Goal: Task Accomplishment & Management: Use online tool/utility

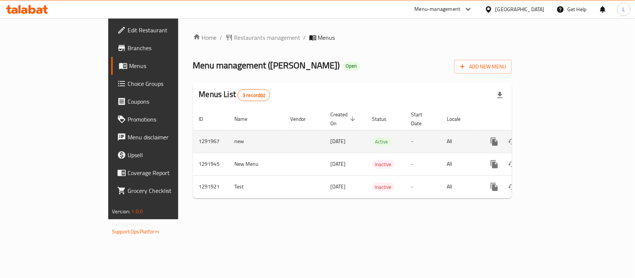
click at [551, 138] on icon "enhanced table" at bounding box center [548, 141] width 7 height 7
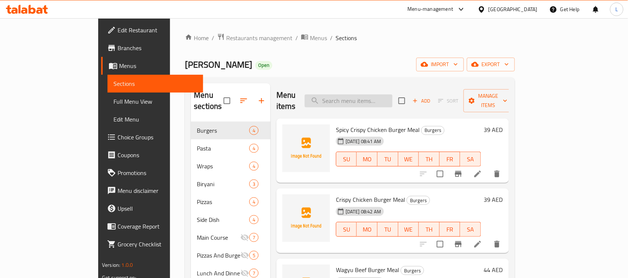
click at [369, 100] on input "search" at bounding box center [349, 101] width 88 height 13
paste input "Triple Cooked Chips"
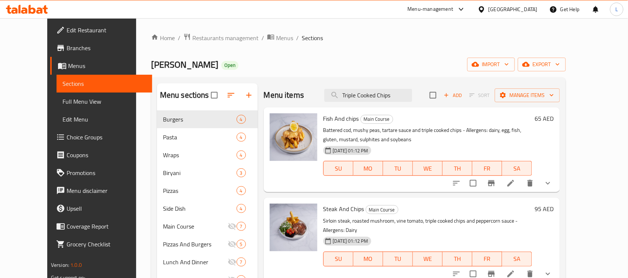
drag, startPoint x: 408, startPoint y: 93, endPoint x: 198, endPoint y: 94, distance: 210.2
click at [198, 94] on div "Menu sections Burgers 4 Pasta 4 Wraps 4 Biryani 3 Pizzas 4 Side Dish 4 Main Cou…" at bounding box center [358, 232] width 403 height 298
paste input "Mashed Potato"
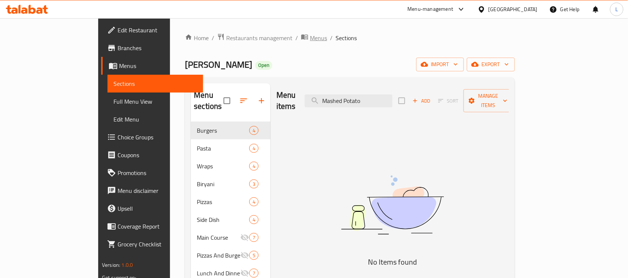
type input "Mashed Potato"
click at [310, 38] on span "Menus" at bounding box center [318, 37] width 17 height 9
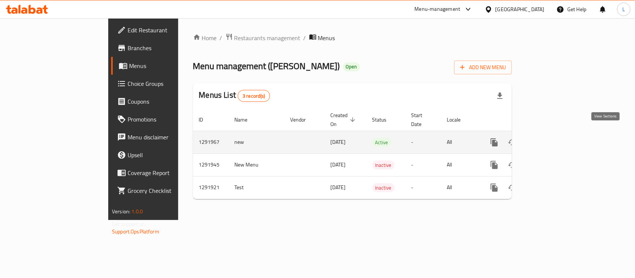
click at [553, 138] on icon "enhanced table" at bounding box center [548, 142] width 9 height 9
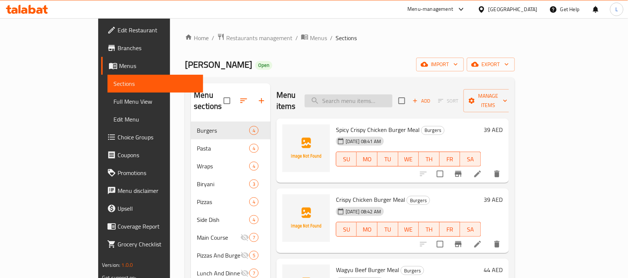
click at [382, 95] on input "search" at bounding box center [349, 101] width 88 height 13
paste input "Mashed Potato"
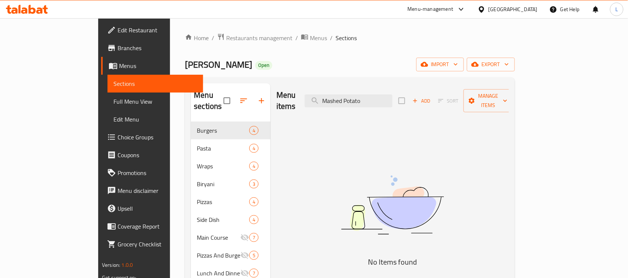
drag, startPoint x: 399, startPoint y: 93, endPoint x: 226, endPoint y: 89, distance: 173.1
click at [228, 90] on div "Menu sections Burgers 4 Pasta 4 Wraps 4 Biryani 3 Pizzas 4 Side Dish 4 Main Cou…" at bounding box center [350, 237] width 318 height 309
paste input "Harra"
drag, startPoint x: 403, startPoint y: 95, endPoint x: 85, endPoint y: 132, distance: 320.0
click at [98, 132] on div "Edit Restaurant Branches Menus Sections Full Menu View Edit Menu Choice Groups …" at bounding box center [314, 215] width 432 height 395
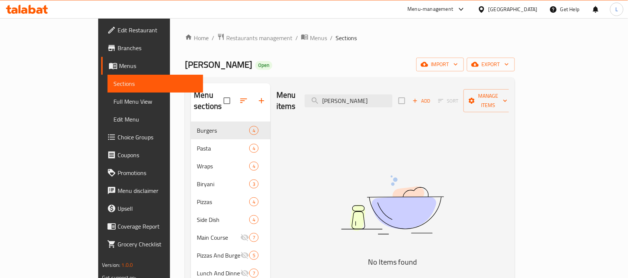
paste input "Tabbouleh"
drag, startPoint x: 390, startPoint y: 94, endPoint x: 45, endPoint y: 117, distance: 345.3
click at [98, 117] on div "Edit Restaurant Branches Menus Sections Full Menu View Edit Menu Choice Groups …" at bounding box center [314, 215] width 432 height 395
paste input "teamed Vegetables"
drag, startPoint x: 381, startPoint y: 95, endPoint x: 430, endPoint y: 102, distance: 48.9
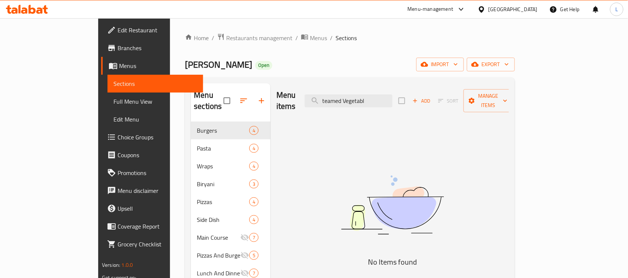
click at [430, 102] on div "Menu items teamed Vegetabl Add Sort Manage items" at bounding box center [392, 100] width 233 height 35
type input "teamed Vegetabl"
click at [336, 49] on div "Home / Restaurants management / Menus / Sections Charlie Lane Open import expor…" at bounding box center [350, 215] width 330 height 365
drag, startPoint x: 404, startPoint y: 94, endPoint x: 335, endPoint y: 87, distance: 69.6
click at [335, 87] on div "Menu items teamed Vegetabl Add Sort Manage items" at bounding box center [392, 100] width 233 height 35
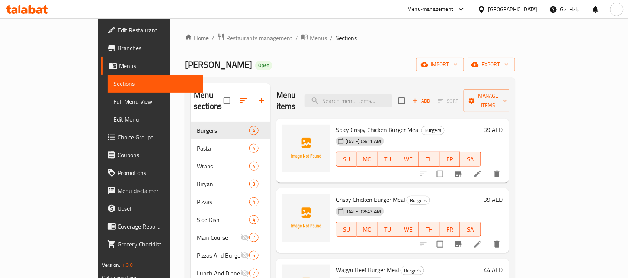
click at [113, 98] on span "Full Menu View" at bounding box center [155, 101] width 84 height 9
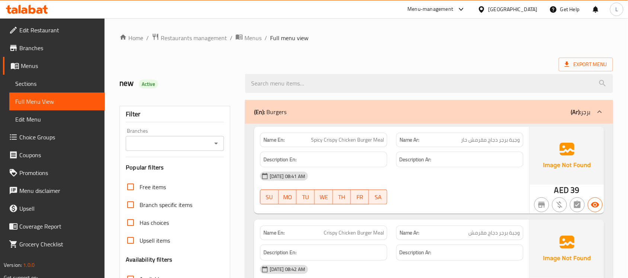
click at [48, 30] on span "Edit Restaurant" at bounding box center [59, 30] width 80 height 9
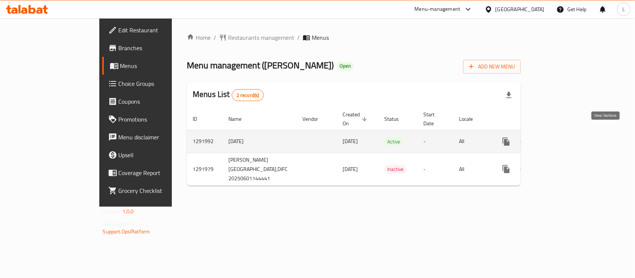
click at [564, 137] on icon "enhanced table" at bounding box center [559, 141] width 9 height 9
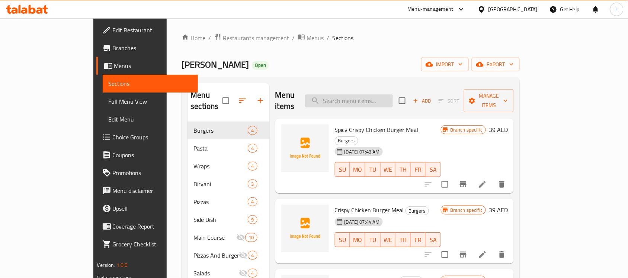
click at [382, 95] on input "search" at bounding box center [349, 101] width 88 height 13
paste input "Triple Cooked Chips"
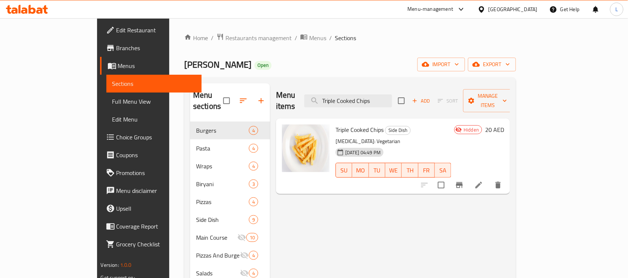
drag, startPoint x: 375, startPoint y: 97, endPoint x: 286, endPoint y: 85, distance: 89.8
click at [286, 85] on div "Menu items Triple Cooked Chips Add Sort Manage items" at bounding box center [393, 100] width 234 height 35
type input "Cooked Chips"
drag, startPoint x: 395, startPoint y: 96, endPoint x: 220, endPoint y: 76, distance: 176.1
click at [221, 77] on div "Home / Restaurants management / Menus / Sections [PERSON_NAME] Open import expo…" at bounding box center [350, 207] width 332 height 348
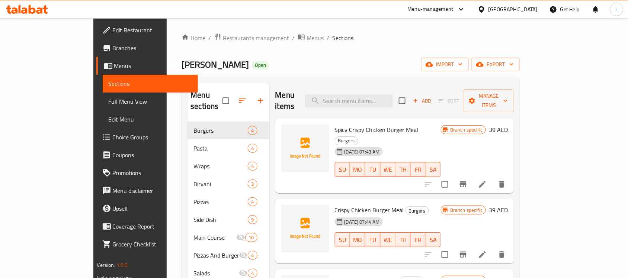
paste input "Mashed Potato"
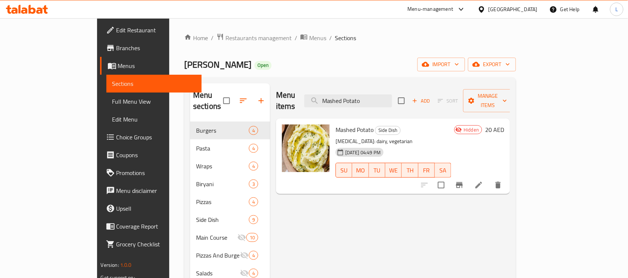
drag, startPoint x: 403, startPoint y: 99, endPoint x: 87, endPoint y: 74, distance: 316.5
click at [97, 74] on div "Edit Restaurant Branches Menus Sections Full Menu View Edit Menu Choice Groups …" at bounding box center [314, 206] width 434 height 377
paste input "Harra"
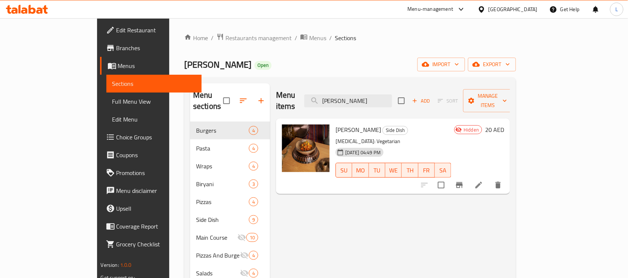
drag, startPoint x: 404, startPoint y: 94, endPoint x: 152, endPoint y: 101, distance: 252.4
click at [190, 101] on div "Menu sections Burgers 4 Pasta 4 Wraps 4 Biryani 3 Pizzas 4 Side Dish 9 Main Cou…" at bounding box center [350, 228] width 320 height 291
paste input "Tabbouleh"
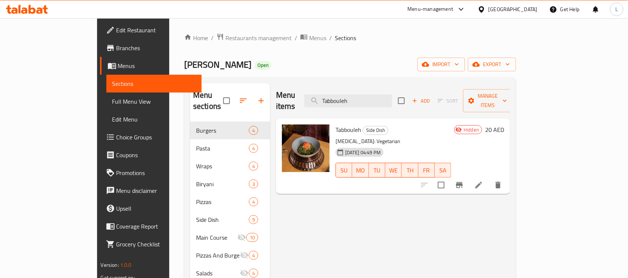
drag, startPoint x: 393, startPoint y: 100, endPoint x: 189, endPoint y: 87, distance: 204.4
click at [190, 87] on div "Menu sections Burgers 4 Pasta 4 Wraps 4 Biryani 3 Pizzas 4 Side Dish 9 Main Cou…" at bounding box center [350, 228] width 320 height 291
paste input "teamed Vegetables"
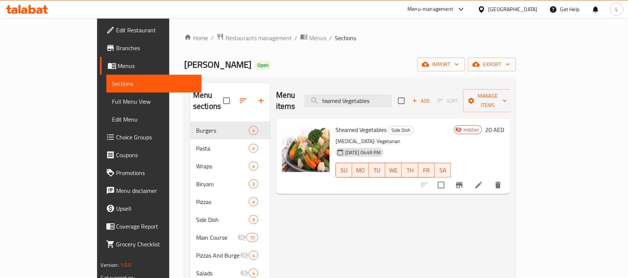
type input "teamed Vegetables"
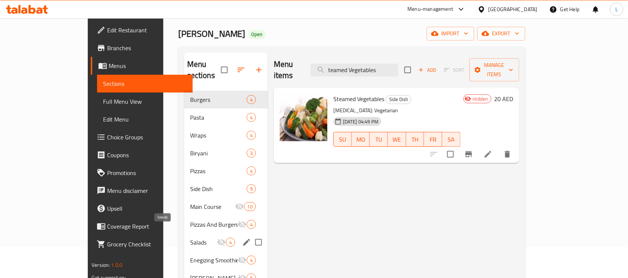
scroll to position [93, 0]
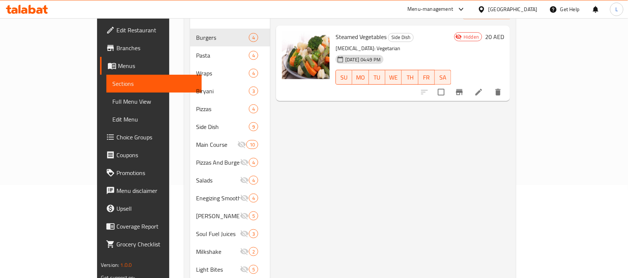
click at [354, 202] on div "Menu items teamed Vegetables Add Sort Manage items Steamed Vegetables Side Dish…" at bounding box center [390, 135] width 240 height 291
drag, startPoint x: 36, startPoint y: 98, endPoint x: 148, endPoint y: 6, distance: 145.1
click at [112, 98] on span "Full Menu View" at bounding box center [154, 101] width 84 height 9
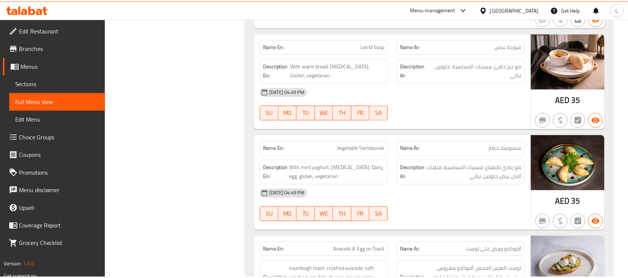
scroll to position [93, 0]
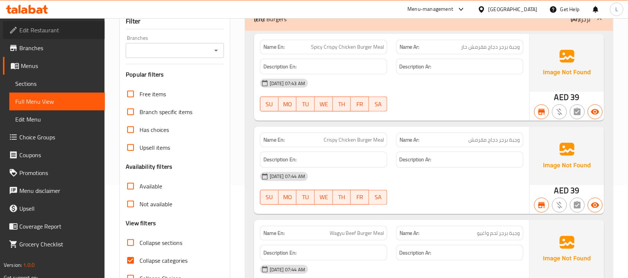
click at [45, 33] on span "Edit Restaurant" at bounding box center [59, 30] width 80 height 9
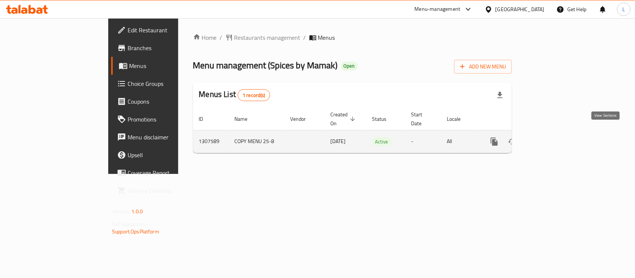
click at [557, 136] on link "enhanced table" at bounding box center [548, 142] width 18 height 18
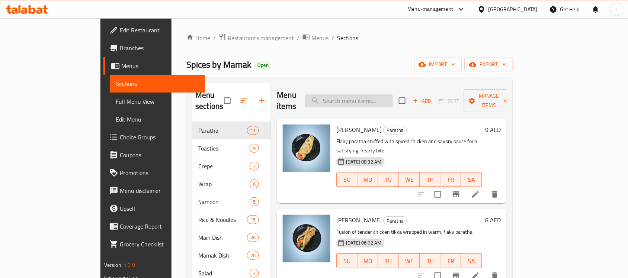
click at [372, 102] on input "search" at bounding box center [349, 101] width 88 height 13
paste input "Ham"
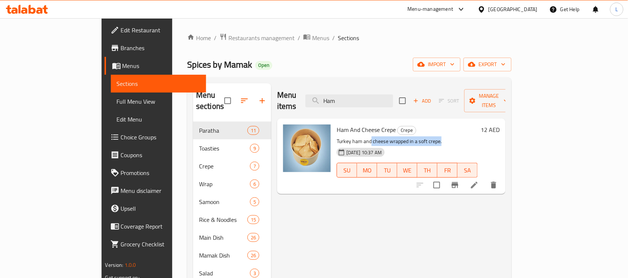
drag, startPoint x: 345, startPoint y: 132, endPoint x: 423, endPoint y: 131, distance: 77.4
click at [423, 137] on p "Turkey ham and cheese wrapped in a soft crepe." at bounding box center [407, 141] width 141 height 9
drag, startPoint x: 284, startPoint y: 90, endPoint x: 208, endPoint y: 93, distance: 76.0
click at [208, 93] on div "Menu sections Paratha 11 Toasties 9 Crepe 7 Wrap 6 Samoon 5 Rice & Noodles 15 M…" at bounding box center [349, 264] width 313 height 363
paste input "ubble Tea"
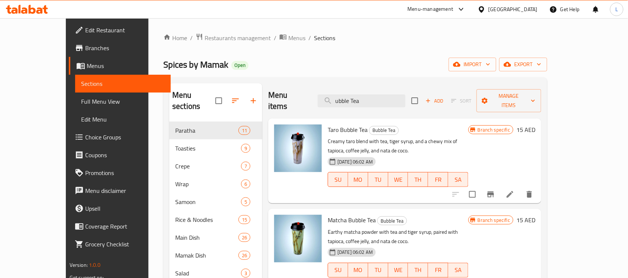
drag, startPoint x: 390, startPoint y: 97, endPoint x: 209, endPoint y: 91, distance: 180.6
click at [214, 91] on div "Menu sections Paratha 11 Toasties 9 Crepe 7 Wrap 6 Samoon 5 Rice & Noodles 15 M…" at bounding box center [355, 264] width 372 height 363
paste input "Mojito"
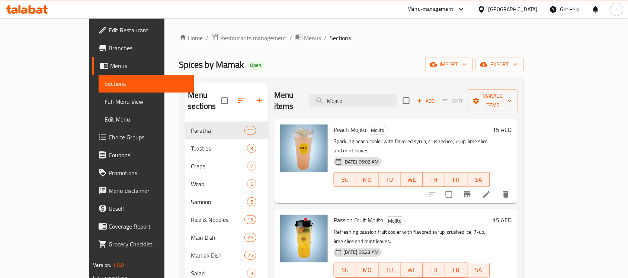
drag, startPoint x: 378, startPoint y: 97, endPoint x: 202, endPoint y: 85, distance: 176.4
click at [202, 85] on div "Menu sections Paratha 11 Toasties 9 Crepe 7 Wrap 6 Samoon 5 Rice & Noodles 15 M…" at bounding box center [351, 264] width 333 height 363
paste input "Paratha"
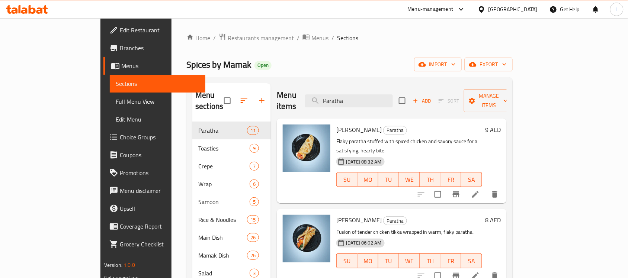
drag, startPoint x: 388, startPoint y: 94, endPoint x: 282, endPoint y: 91, distance: 105.7
click at [282, 91] on div "Menu items Paratha Add Sort Manage items" at bounding box center [392, 100] width 230 height 35
paste input "Kay"
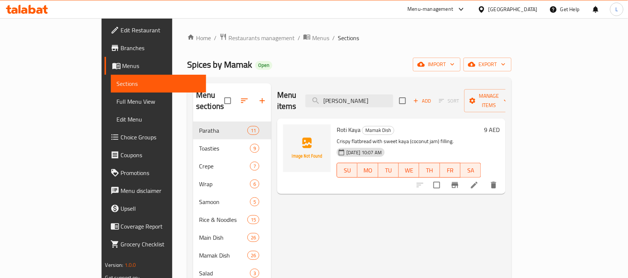
drag, startPoint x: 399, startPoint y: 99, endPoint x: 224, endPoint y: 102, distance: 174.5
click at [224, 102] on div "Menu sections Paratha 11 Toasties 9 Crepe 7 Wrap 6 Samoon 5 Rice & Noodles 15 M…" at bounding box center [349, 264] width 313 height 363
paste input "aratha Dall"
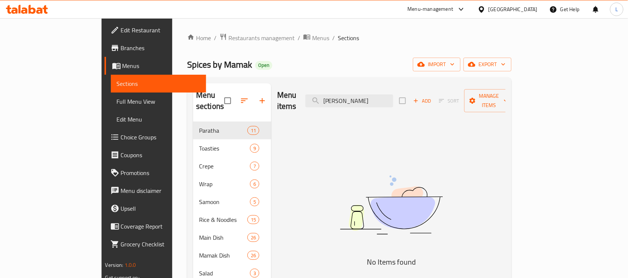
drag, startPoint x: 378, startPoint y: 97, endPoint x: 258, endPoint y: 96, distance: 120.6
click at [277, 96] on div "Menu items aratha Dall Add Sort Manage items" at bounding box center [391, 100] width 228 height 35
drag, startPoint x: 391, startPoint y: 97, endPoint x: 265, endPoint y: 98, distance: 126.1
click at [277, 98] on div "Menu items Dall Add Sort Manage items" at bounding box center [391, 100] width 228 height 35
paste input "Murtabak"
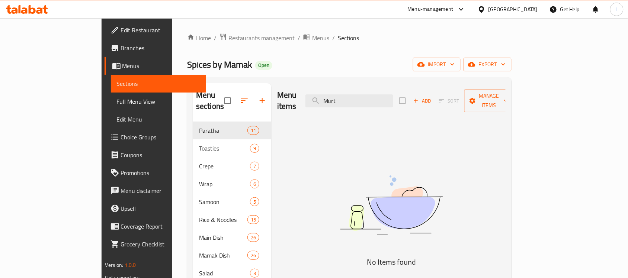
drag, startPoint x: 389, startPoint y: 97, endPoint x: 309, endPoint y: 92, distance: 80.5
click at [309, 92] on div "Menu items Murt Add Sort Manage items" at bounding box center [391, 100] width 228 height 35
paste input "Shambo Toastie"
drag, startPoint x: 381, startPoint y: 94, endPoint x: 415, endPoint y: 104, distance: 36.1
click at [415, 104] on div "Menu items Shambo Toastie Add Sort Manage items" at bounding box center [391, 100] width 228 height 35
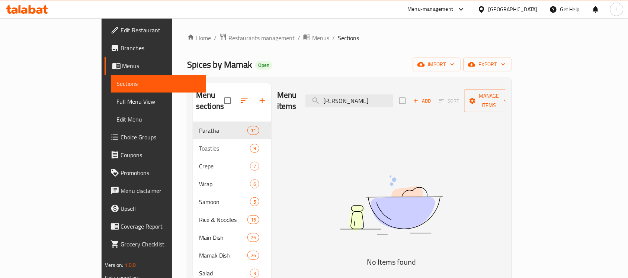
drag, startPoint x: 398, startPoint y: 99, endPoint x: 206, endPoint y: 93, distance: 192.8
click at [206, 93] on div "Menu sections Paratha 11 Toasties 9 Crepe 7 Wrap 6 Samoon 5 Rice & Noodles 15 M…" at bounding box center [349, 264] width 313 height 363
paste input "Big Club Toastie"
drag, startPoint x: 383, startPoint y: 99, endPoint x: 312, endPoint y: 94, distance: 71.7
click at [312, 94] on div "Menu items Big Club Toastie Add Sort Manage items" at bounding box center [391, 100] width 228 height 35
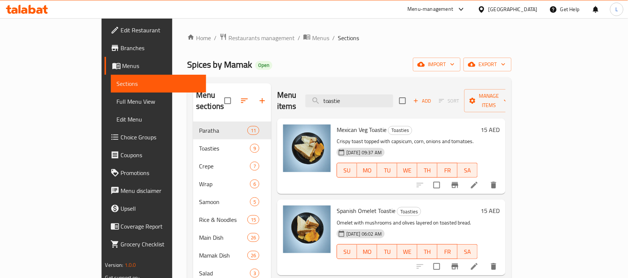
drag, startPoint x: 377, startPoint y: 97, endPoint x: 250, endPoint y: 83, distance: 126.9
click at [271, 83] on div "Menu items toastie Add Sort Manage items Mexican Veg Toastie Toasties Crispy to…" at bounding box center [388, 264] width 234 height 363
paste input "Decker"
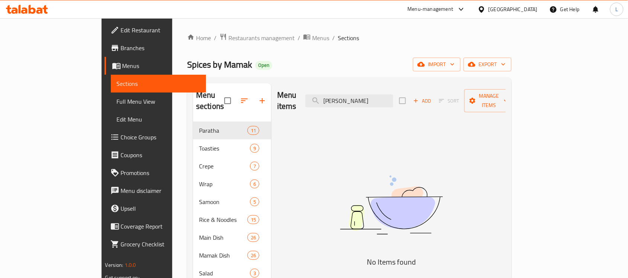
drag, startPoint x: 391, startPoint y: 93, endPoint x: 240, endPoint y: 75, distance: 151.8
click at [242, 75] on div "Home / Restaurants management / Menus / Sections Spices by Mamak Open import ex…" at bounding box center [349, 242] width 324 height 419
paste input "Ciabata Toastie"
drag, startPoint x: 386, startPoint y: 96, endPoint x: 305, endPoint y: 99, distance: 80.8
click at [305, 99] on div "Menu items Ciabat Add Sort Manage items" at bounding box center [391, 100] width 228 height 35
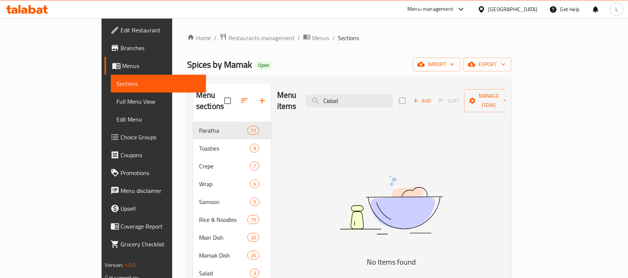
paste input "Ma Wrap"
drag, startPoint x: 387, startPoint y: 97, endPoint x: 213, endPoint y: 89, distance: 173.9
click at [214, 89] on div "Menu sections Paratha 11 Toasties 9 Crepe 7 Wrap 6 Samoon 5 Rice & Noodles 15 M…" at bounding box center [349, 264] width 313 height 363
paste input "Ghee Rice"
drag, startPoint x: 387, startPoint y: 97, endPoint x: 253, endPoint y: 86, distance: 134.4
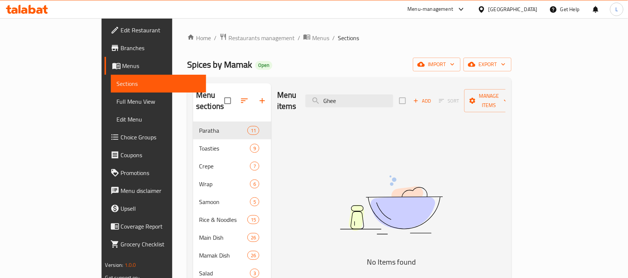
click at [277, 86] on div "Menu items Ghee Add Sort Manage items" at bounding box center [391, 100] width 228 height 35
paste input "Chicken Noodl"
drag, startPoint x: 381, startPoint y: 97, endPoint x: 253, endPoint y: 91, distance: 128.1
click at [277, 90] on div "Menu items Chicken Noodle Add Sort Manage items" at bounding box center [391, 100] width 228 height 35
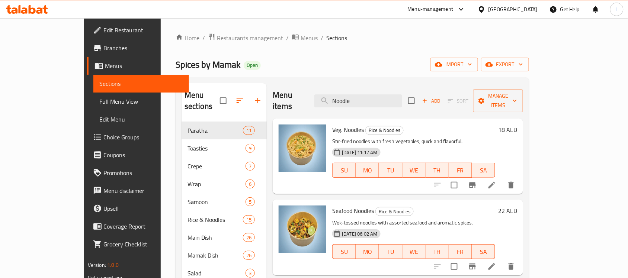
drag, startPoint x: 366, startPoint y: 94, endPoint x: 275, endPoint y: 77, distance: 91.9
click at [275, 77] on div "Menu sections Paratha 11 Toasties 9 Crepe 7 Wrap 6 Samoon 5 Rice & Noodles 15 M…" at bounding box center [352, 264] width 353 height 375
paste input "Steamed Ric"
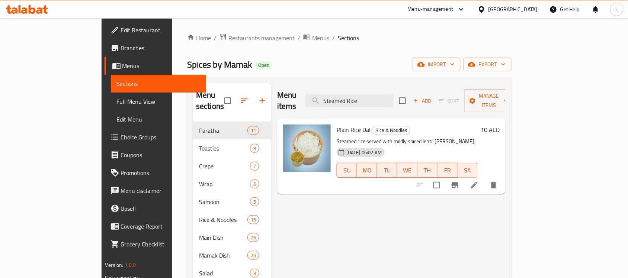
type input "Steamed Rice"
click at [121, 47] on span "Branches" at bounding box center [161, 48] width 80 height 9
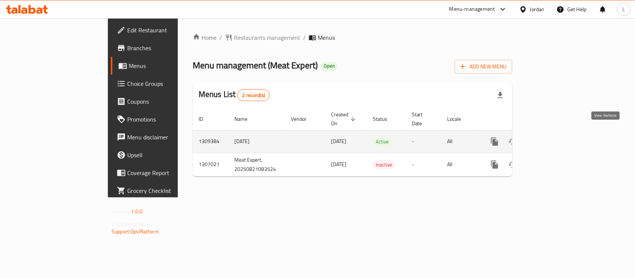
click at [553, 137] on icon "enhanced table" at bounding box center [548, 141] width 9 height 9
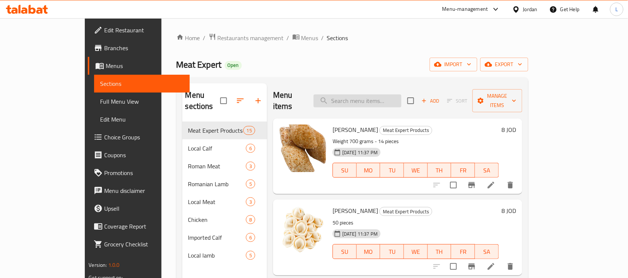
click at [383, 98] on input "search" at bounding box center [358, 101] width 88 height 13
paste input "Chicken and Vegetable Sajyah"
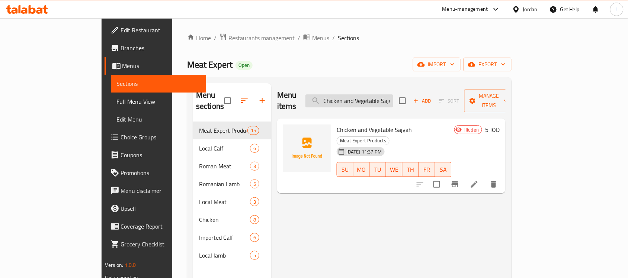
click at [393, 97] on input "Chicken and Vegetable Sajyah" at bounding box center [349, 101] width 88 height 13
paste input "Lamb"
click at [393, 95] on input "Lamb and Vegetable Sajyah" at bounding box center [349, 101] width 88 height 13
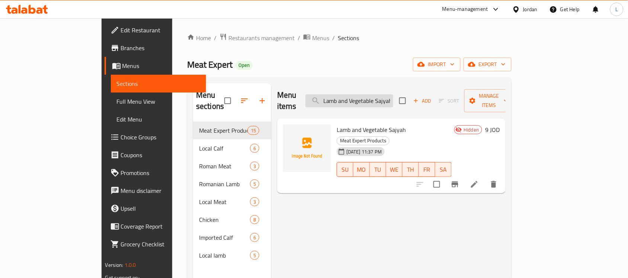
click at [393, 95] on input "Lamb and Vegetable Sajyah" at bounding box center [349, 101] width 88 height 13
paste input "Kofta with Tahini Tray"
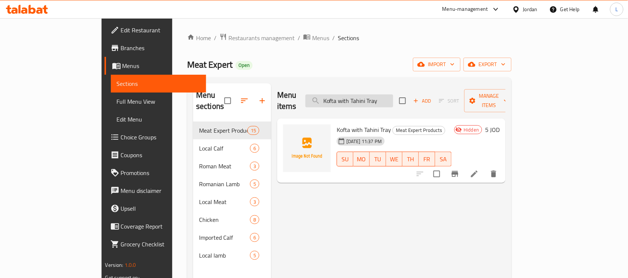
click at [377, 95] on input "Kofta with Tahini Tray" at bounding box center [349, 101] width 88 height 13
click at [382, 98] on input "Kofta with Tahini Tray" at bounding box center [349, 101] width 88 height 13
paste input "and Tomato Tray"
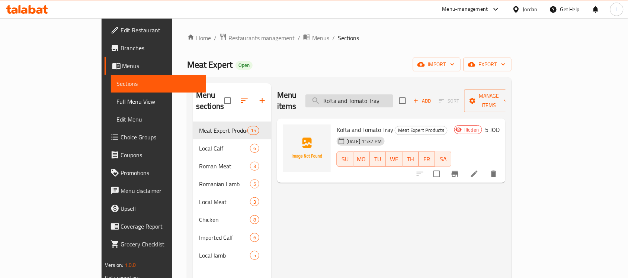
click at [393, 96] on input "Kofta and Tomato Tray" at bounding box center [349, 101] width 88 height 13
paste input "Ready-Spiced Chicken Shawarma"
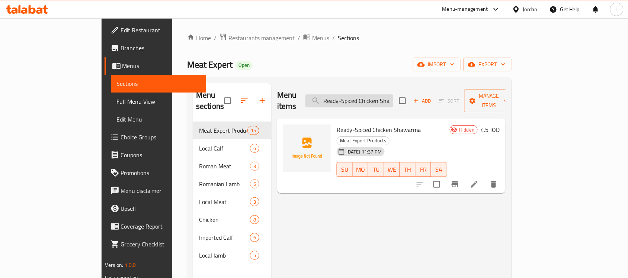
click at [393, 101] on input "Ready-Spiced Chicken Shawarma" at bounding box center [349, 101] width 88 height 13
paste input "Lamb"
click at [393, 99] on input "Ready-Spiced Lamb Shawarma" at bounding box center [349, 101] width 88 height 13
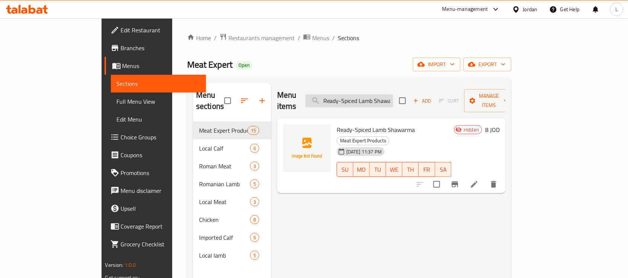
click at [393, 99] on input "Ready-Spiced Lamb Shawarma" at bounding box center [349, 101] width 88 height 13
paste input "Arayes"
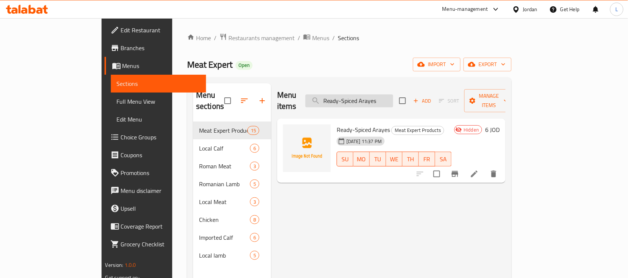
click at [393, 96] on input "Ready-Spiced Arayes" at bounding box center [349, 101] width 88 height 13
paste input "Whole Chicken Marinated with Spices and Vegetabl"
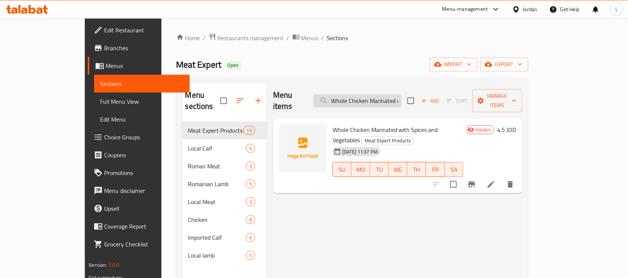
click at [401, 95] on input "Whole Chicken Marinated with Spices and Vegetables" at bounding box center [358, 101] width 88 height 13
paste input "Sparrow's Head and Vegetables Tray"
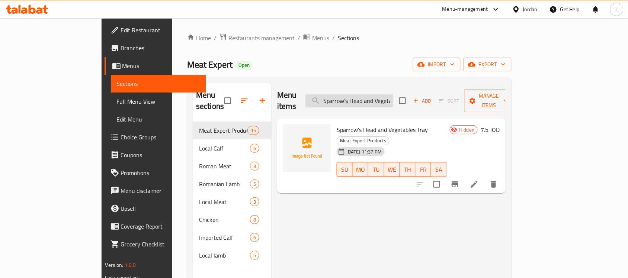
click at [393, 95] on input "Sparrow's Head and Vegetables Tray" at bounding box center [349, 101] width 88 height 13
paste input "Vegetable Feather"
click at [382, 89] on div "Menu items Vegetable Feathers Tray Add Sort Manage items" at bounding box center [391, 100] width 228 height 35
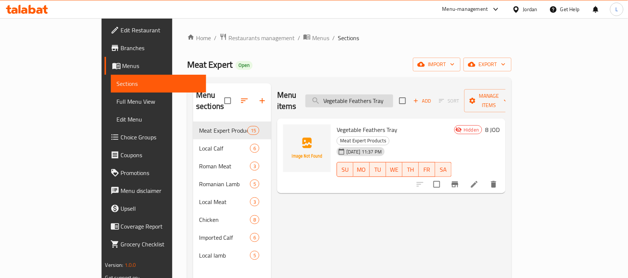
click at [384, 95] on input "Vegetable Feathers Tray" at bounding box center [349, 101] width 88 height 13
paste input "Indian Kebab Tray"
click at [389, 95] on input "Indian Kebab Tray" at bounding box center [349, 101] width 88 height 13
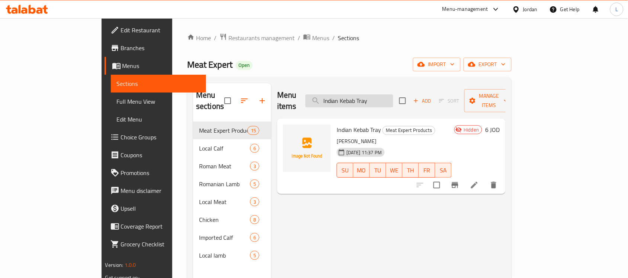
click at [389, 95] on input "Indian Kebab Tray" at bounding box center [349, 101] width 88 height 13
paste input "Royal Grill Package"
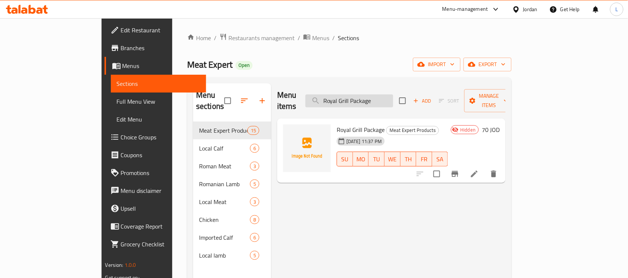
click at [391, 99] on input "Royal Grill Package" at bounding box center [349, 101] width 88 height 13
paste input "manian lamb Shank"
click at [391, 97] on input "Romanian lamb Shank" at bounding box center [349, 101] width 88 height 13
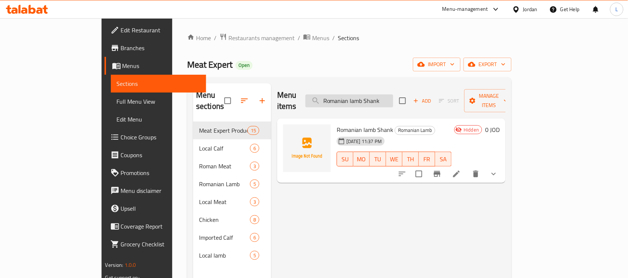
click at [391, 97] on input "Romanian lamb Shank" at bounding box center [349, 101] width 88 height 13
paste input "Ribs"
click at [384, 95] on input "Romanian lamb Ribs" at bounding box center [349, 101] width 88 height 13
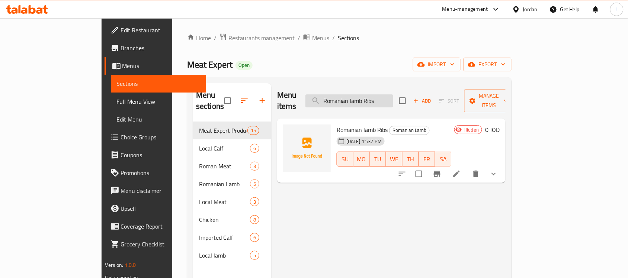
click at [384, 95] on input "Romanian lamb Ribs" at bounding box center [349, 101] width 88 height 13
paste input "shoulder"
click at [393, 95] on input "Romanian lamb shoulder" at bounding box center [349, 101] width 88 height 13
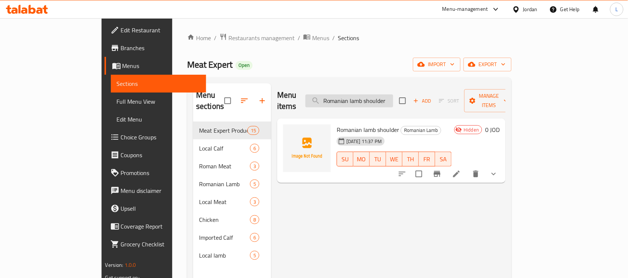
paste input "neck"
click at [393, 95] on input "Romanian lamb neck" at bounding box center [349, 101] width 88 height 13
paste input "trimmings suitable for dolma and dolma"
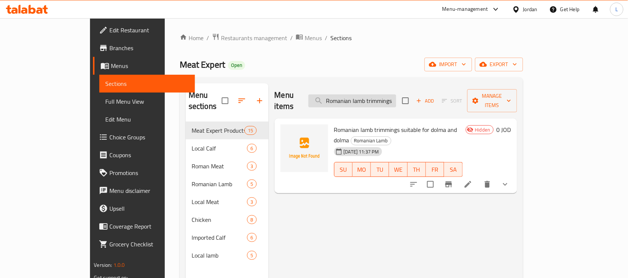
click at [388, 98] on input "Romanian lamb trimmings suitable for dolma and dolma" at bounding box center [352, 101] width 88 height 13
paste input "1250g fresh chicken"
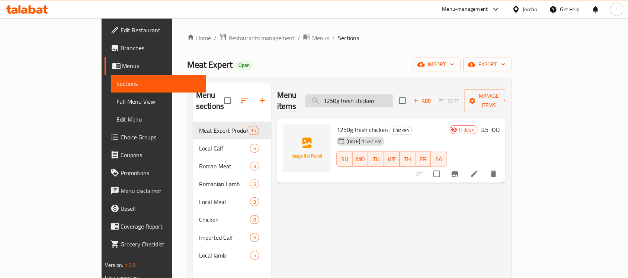
click at [376, 95] on input "1250g fresh chicken" at bounding box center [349, 101] width 88 height 13
paste input "ut chicken"
click at [393, 95] on input "1250g fresh cut chicken" at bounding box center [349, 101] width 88 height 13
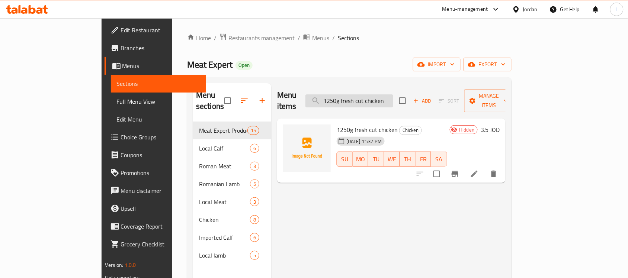
click at [393, 95] on input "1250g fresh cut chicken" at bounding box center [349, 101] width 88 height 13
paste input "Fresh Chicken Thigh"
drag, startPoint x: 415, startPoint y: 93, endPoint x: 122, endPoint y: 101, distance: 292.9
click at [187, 101] on div "Menu sections Meat Expert Products 15 Local Calf 6 Roman Meat 3 Romanian Lamb 5…" at bounding box center [349, 222] width 324 height 290
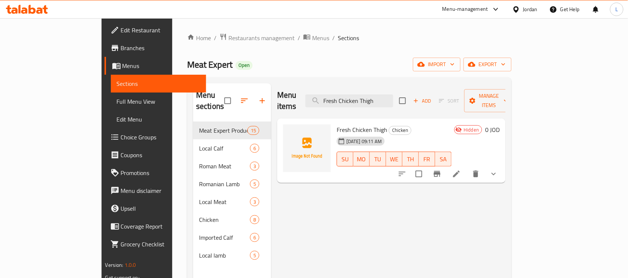
paste input "Chicken Breast boneless"
drag, startPoint x: 424, startPoint y: 97, endPoint x: 115, endPoint y: 99, distance: 309.6
click at [172, 99] on div "Home / Restaurants management / Menus / Sections Meat Expert Open import export…" at bounding box center [349, 200] width 354 height 364
paste input "Fresh Chicken Wings"
drag, startPoint x: 419, startPoint y: 99, endPoint x: 162, endPoint y: 100, distance: 256.7
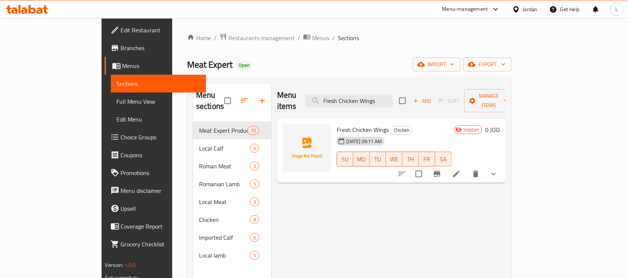
click at [193, 101] on div "Menu sections Meat Expert Products 15 Local Calf 6 Roman Meat 3 Romanian Lamb 5…" at bounding box center [349, 222] width 313 height 278
paste input "Chicken Breast with bone"
drag, startPoint x: 426, startPoint y: 96, endPoint x: 109, endPoint y: 107, distance: 317.6
click at [172, 108] on div "Home / Restaurants management / Menus / Sections Meat Expert Open import export…" at bounding box center [349, 200] width 354 height 364
paste input "Local lamb Shank"
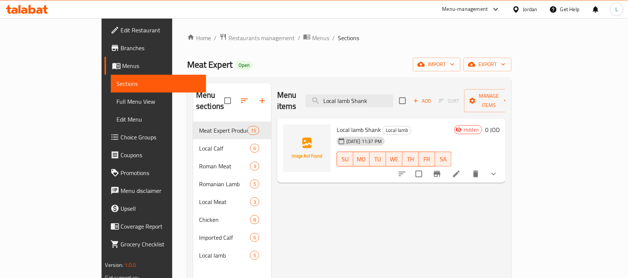
drag, startPoint x: 415, startPoint y: 96, endPoint x: 103, endPoint y: 107, distance: 311.6
click at [103, 107] on div "Edit Restaurant Branches Menus Sections Full Menu View Edit Menu Choice Groups …" at bounding box center [314, 200] width 425 height 364
paste input "Ribs"
drag, startPoint x: 403, startPoint y: 99, endPoint x: 257, endPoint y: 90, distance: 146.1
click at [277, 90] on div "Menu items Local lamb Ribs Add Sort Manage items" at bounding box center [391, 100] width 228 height 35
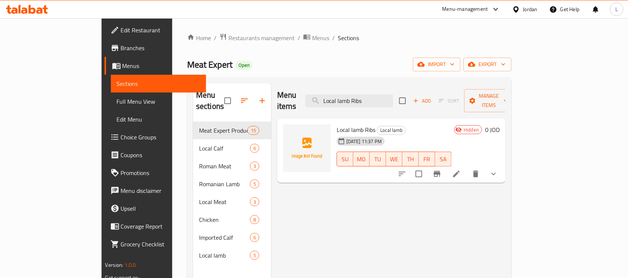
paste input "shoulder"
drag, startPoint x: 416, startPoint y: 92, endPoint x: 92, endPoint y: 87, distance: 324.5
click at [102, 87] on div "Edit Restaurant Branches Menus Sections Full Menu View Edit Menu Choice Groups …" at bounding box center [314, 200] width 425 height 364
paste input "neck"
drag, startPoint x: 407, startPoint y: 95, endPoint x: 109, endPoint y: 93, distance: 298.8
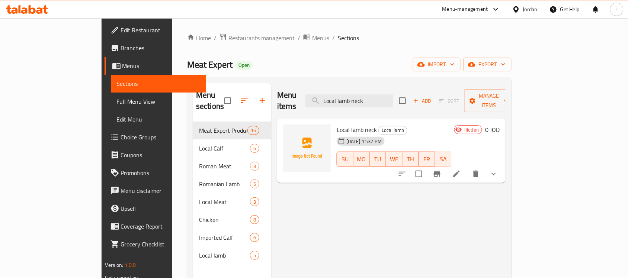
click at [172, 93] on div "Home / Restaurants management / Menus / Sections Meat Expert Open import export…" at bounding box center [349, 200] width 354 height 364
paste input "trimmings suitable for dolma and vine leaves"
type input "Local lamb trimmings suitable for dolma and vine leaves"
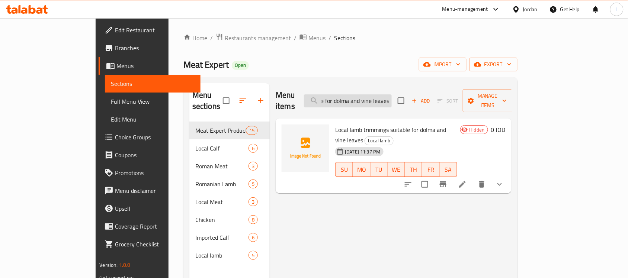
click at [392, 99] on input "Local lamb trimmings suitable for dolma and vine leaves" at bounding box center [348, 101] width 88 height 13
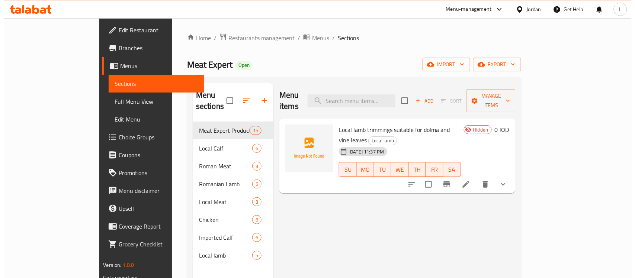
scroll to position [0, 0]
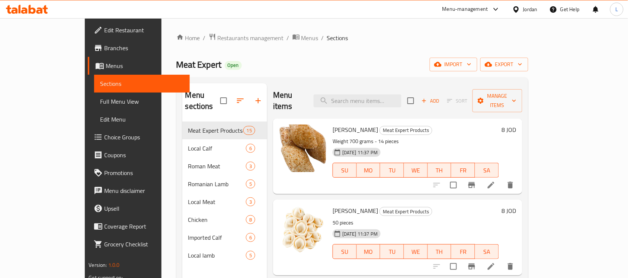
click at [100, 97] on span "Full Menu View" at bounding box center [142, 101] width 84 height 9
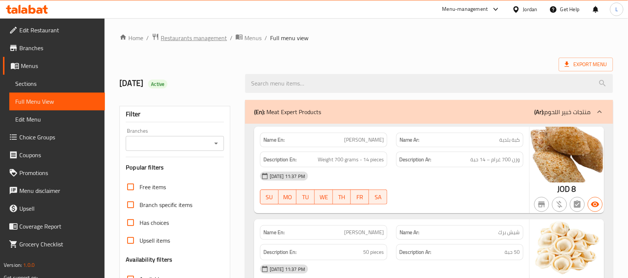
click at [205, 41] on span "Restaurants management" at bounding box center [194, 37] width 66 height 9
click at [51, 29] on span "Edit Restaurant" at bounding box center [59, 30] width 80 height 9
